Goal: Check status: Check status

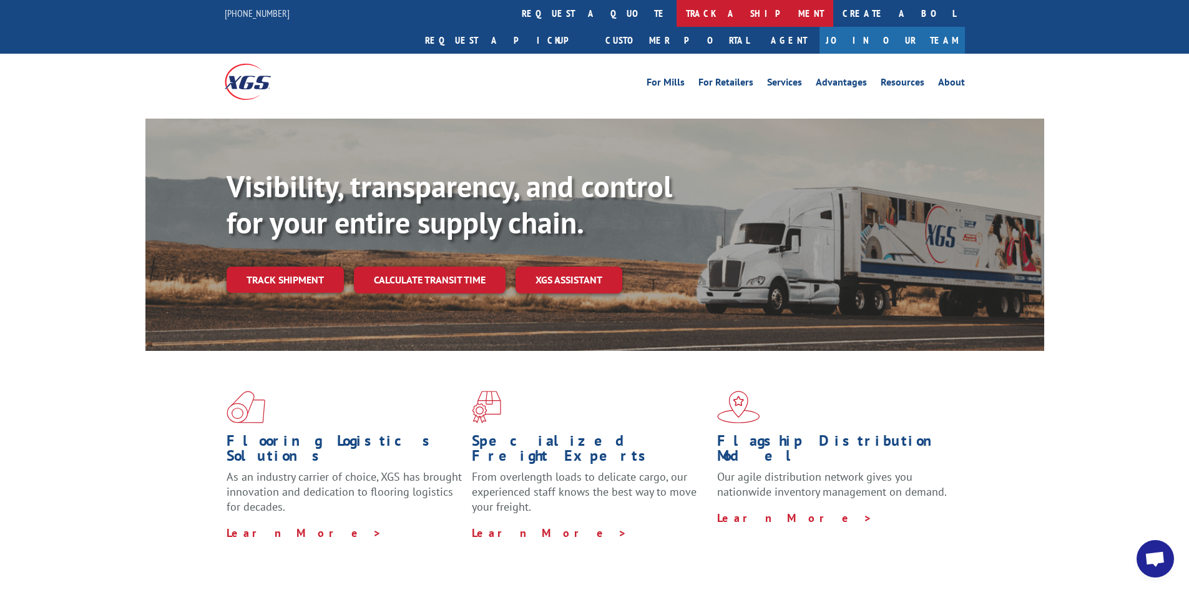
click at [676, 14] on link "track a shipment" at bounding box center [754, 13] width 157 height 27
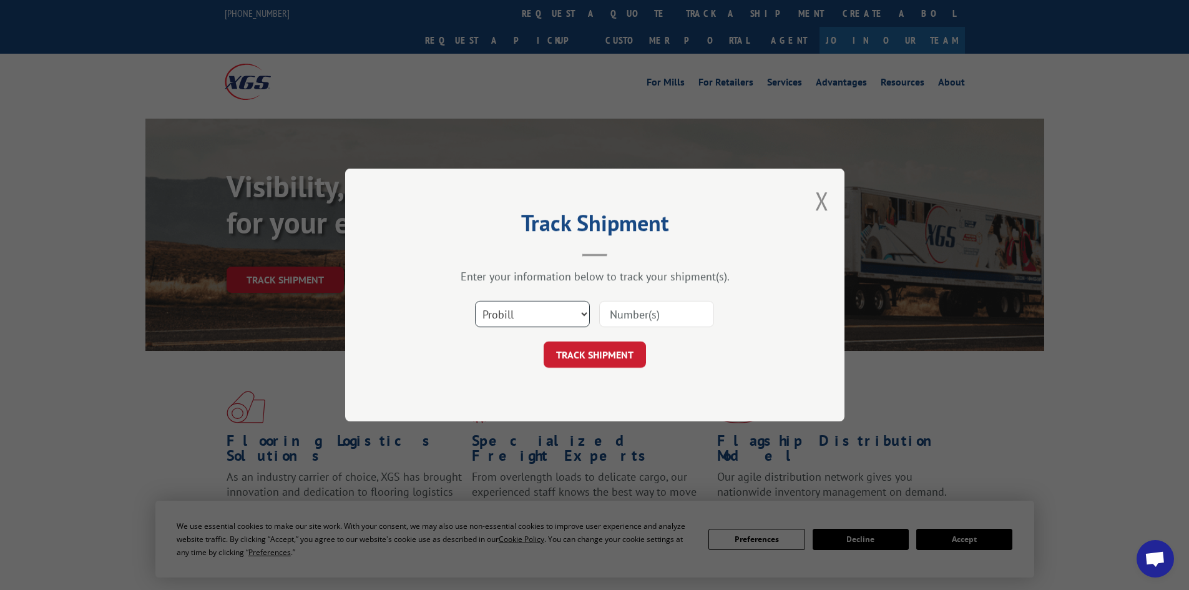
click at [506, 311] on select "Select category... Probill BOL PO" at bounding box center [532, 314] width 115 height 26
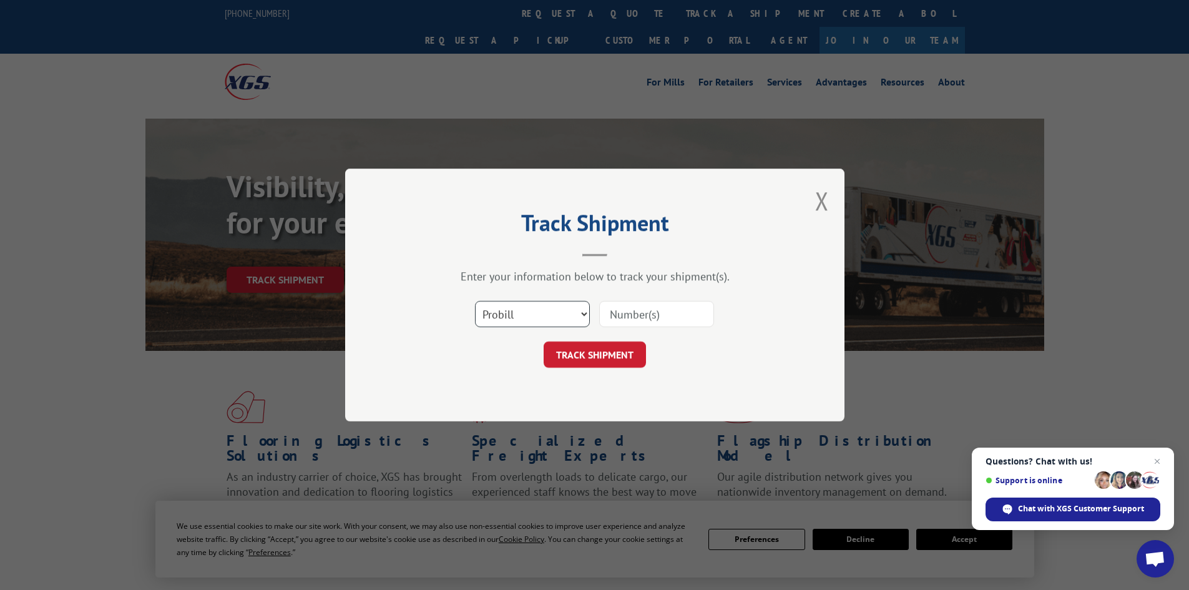
select select "po"
click at [475, 301] on select "Select category... Probill BOL PO" at bounding box center [532, 314] width 115 height 26
click at [645, 304] on input at bounding box center [656, 314] width 115 height 26
paste input "32502280"
type input "32502280"
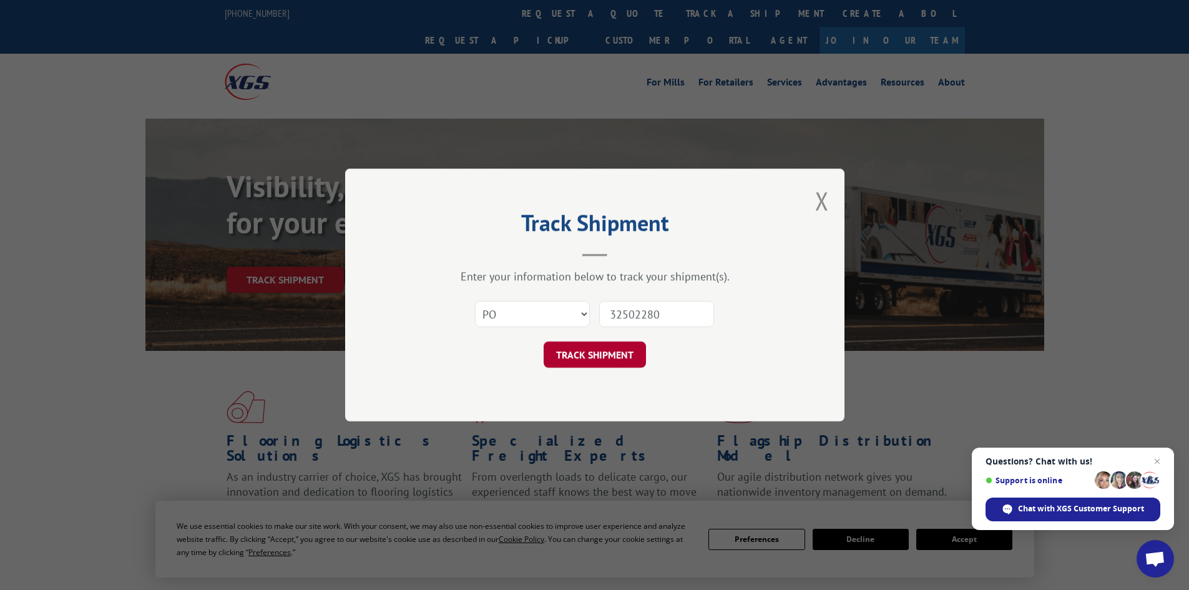
click at [602, 348] on button "TRACK SHIPMENT" at bounding box center [594, 354] width 102 height 26
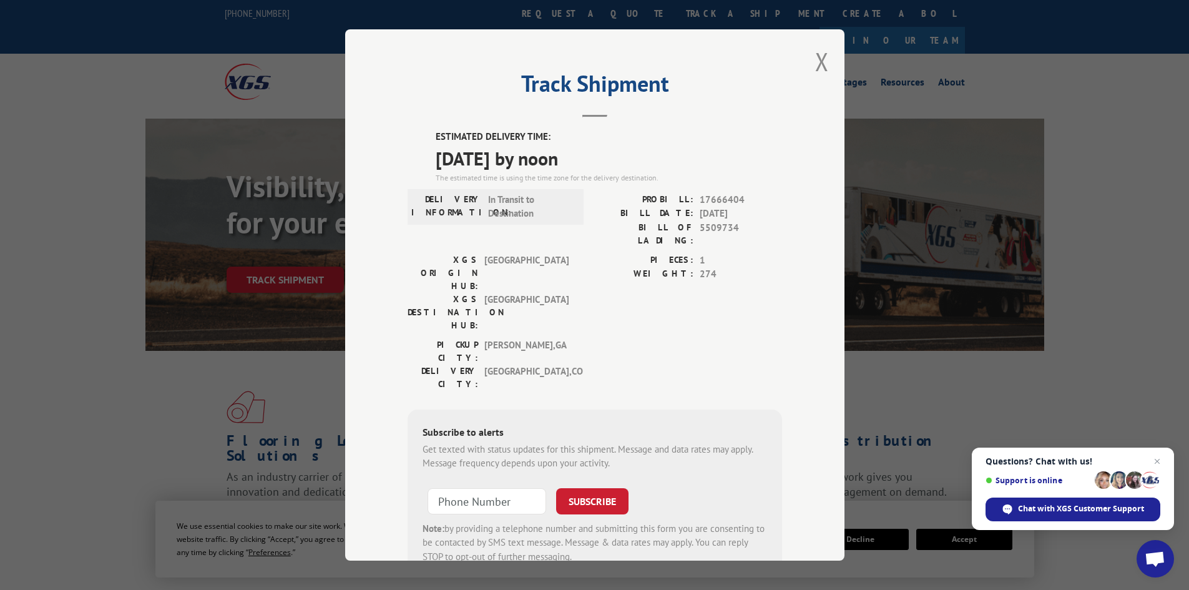
scroll to position [31, 0]
